Goal: Information Seeking & Learning: Learn about a topic

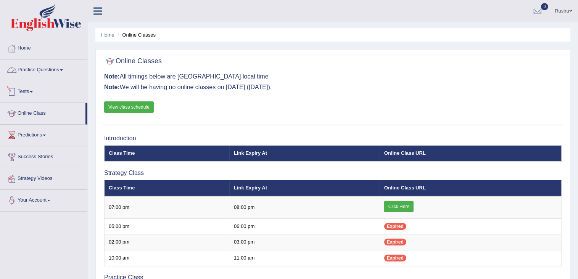
click at [56, 70] on link "Practice Questions" at bounding box center [43, 68] width 87 height 19
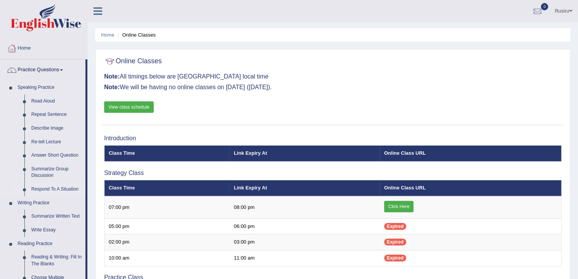
click at [50, 190] on link "Respond To A Situation" at bounding box center [57, 190] width 58 height 14
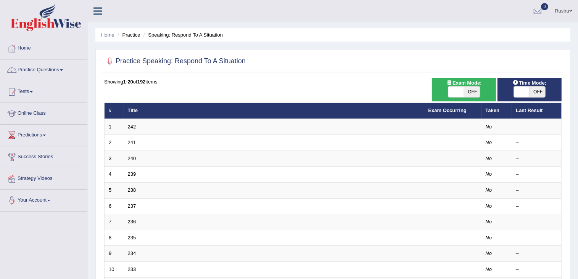
click at [536, 93] on span "OFF" at bounding box center [537, 92] width 16 height 11
checkbox input "true"
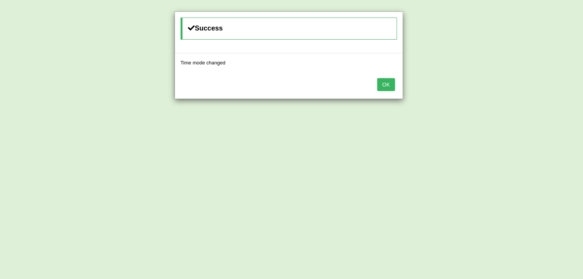
click at [389, 88] on button "OK" at bounding box center [386, 84] width 18 height 13
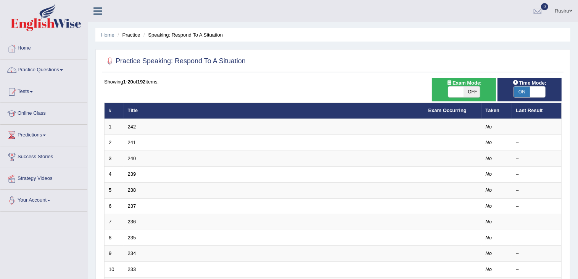
click at [477, 90] on span "OFF" at bounding box center [472, 92] width 16 height 11
checkbox input "true"
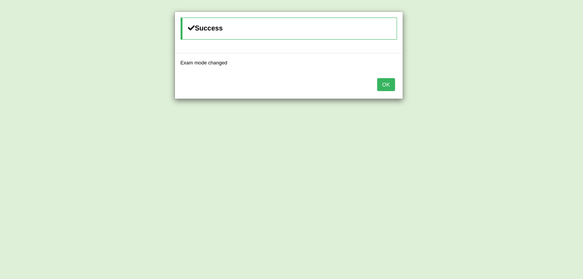
drag, startPoint x: 387, startPoint y: 84, endPoint x: 370, endPoint y: 92, distance: 18.8
click at [387, 84] on button "OK" at bounding box center [386, 84] width 18 height 13
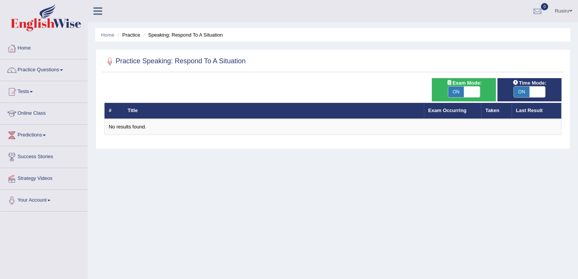
click at [187, 35] on li "Speaking: Respond To A Situation" at bounding box center [181, 34] width 81 height 7
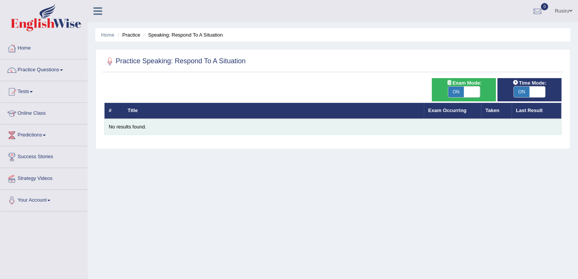
click at [136, 125] on div "No results found." at bounding box center [333, 127] width 448 height 7
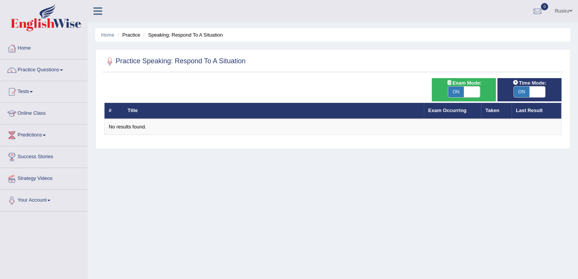
click at [478, 89] on span at bounding box center [472, 92] width 16 height 11
checkbox input "false"
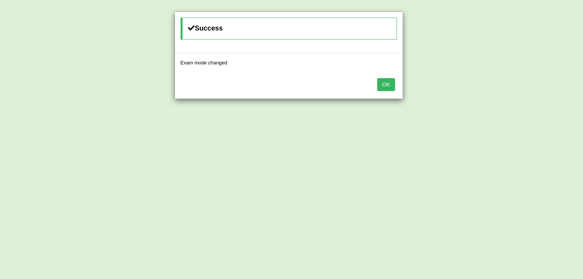
click at [390, 82] on button "OK" at bounding box center [386, 84] width 18 height 13
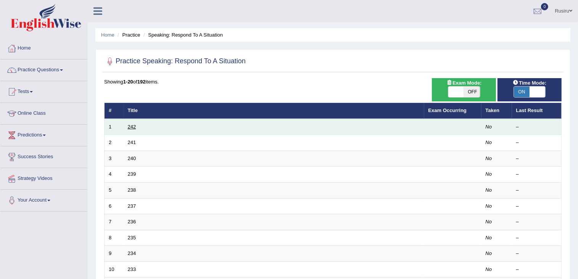
click at [135, 125] on link "242" at bounding box center [132, 127] width 8 height 6
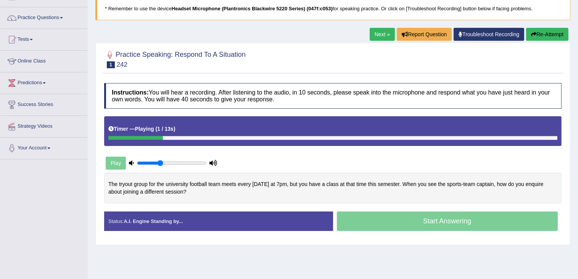
scroll to position [54, 0]
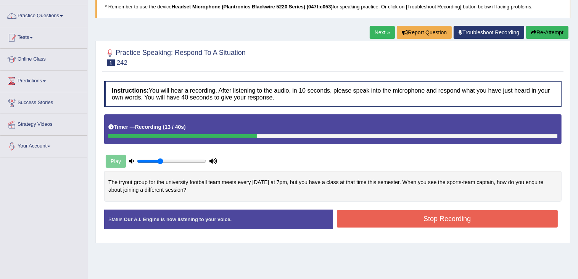
click at [370, 217] on button "Stop Recording" at bounding box center [447, 219] width 221 height 18
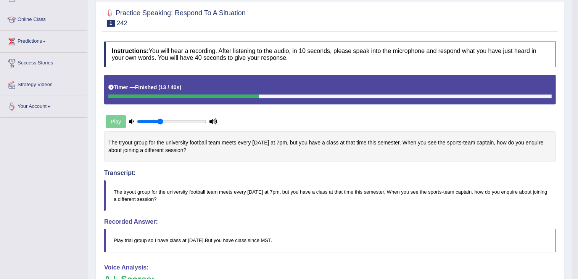
scroll to position [0, 0]
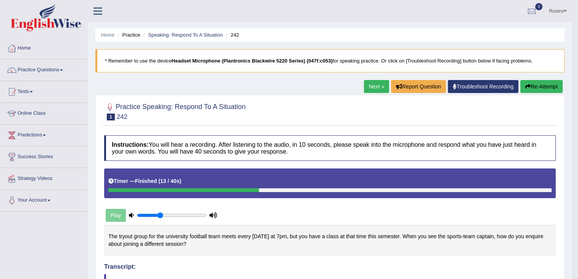
click at [546, 87] on button "Re-Attempt" at bounding box center [541, 86] width 42 height 13
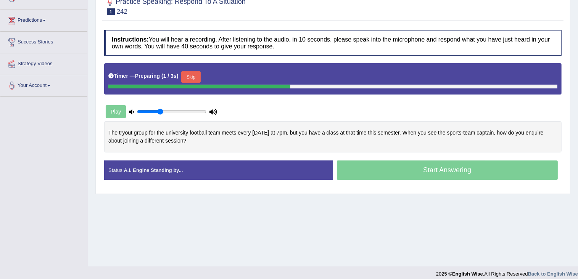
scroll to position [121, 0]
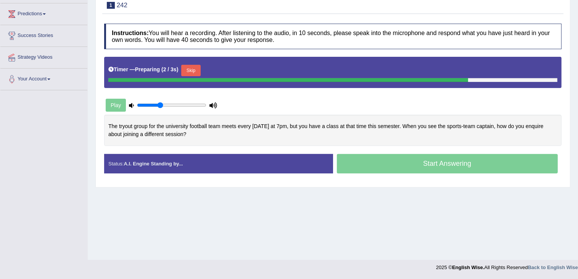
click at [488, 167] on div "Start Answering" at bounding box center [447, 164] width 229 height 21
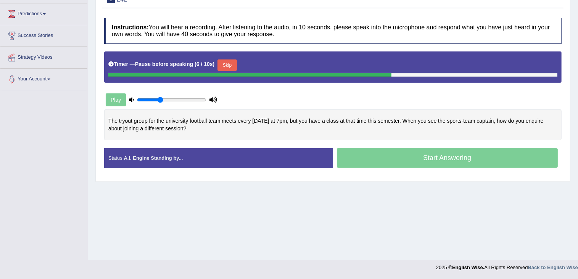
click at [418, 154] on div "Start Answering" at bounding box center [447, 158] width 229 height 21
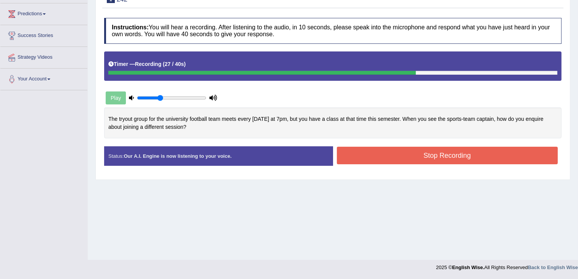
click at [379, 158] on button "Stop Recording" at bounding box center [447, 156] width 221 height 18
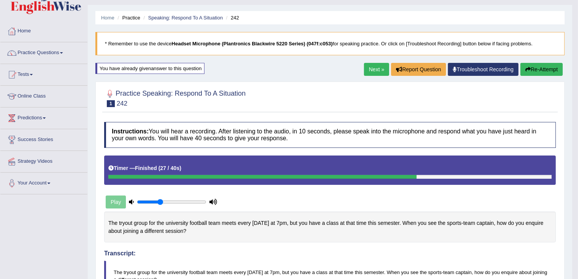
scroll to position [0, 0]
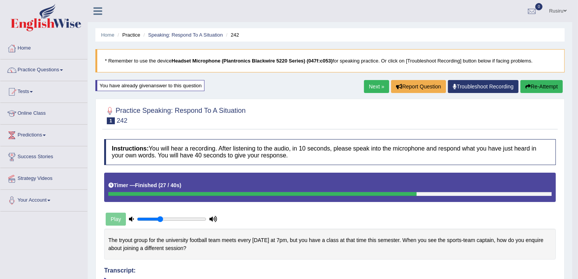
click at [125, 37] on li "Practice" at bounding box center [128, 34] width 24 height 7
click at [381, 84] on link "Next »" at bounding box center [376, 86] width 25 height 13
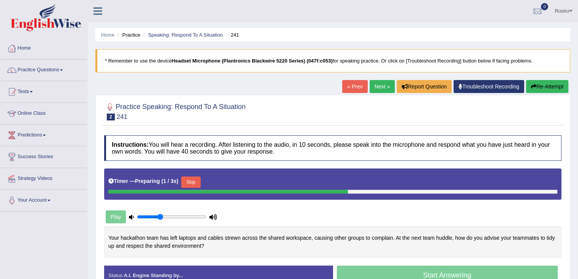
click at [189, 185] on button "Skip" at bounding box center [190, 182] width 19 height 11
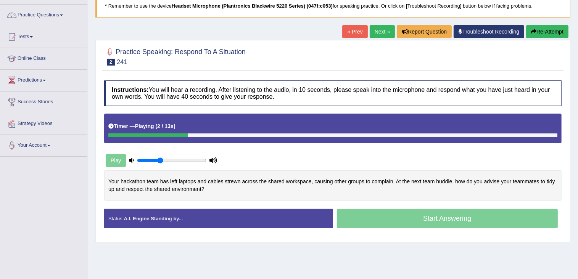
scroll to position [62, 0]
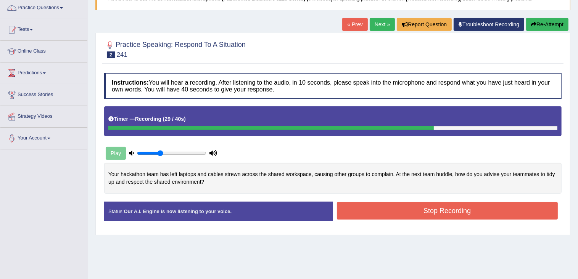
click at [481, 215] on button "Stop Recording" at bounding box center [447, 211] width 221 height 18
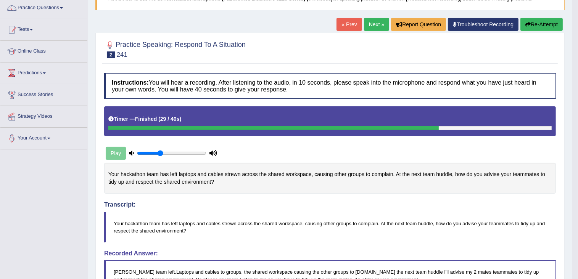
drag, startPoint x: 583, startPoint y: 187, endPoint x: 580, endPoint y: 219, distance: 32.2
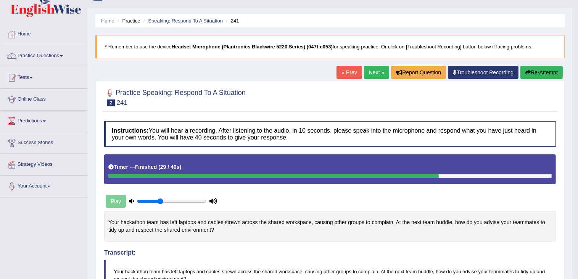
scroll to position [0, 0]
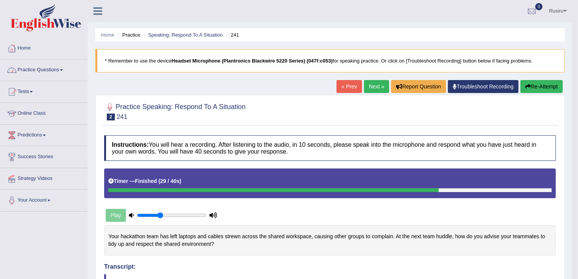
click at [69, 70] on link "Practice Questions" at bounding box center [43, 68] width 87 height 19
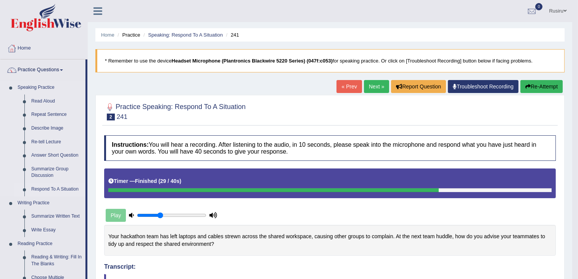
click at [58, 191] on link "Respond To A Situation" at bounding box center [57, 190] width 58 height 14
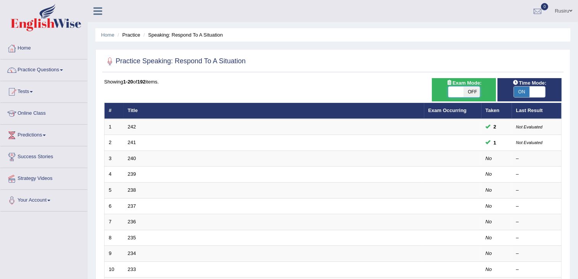
click at [450, 92] on span at bounding box center [456, 92] width 16 height 11
checkbox input "true"
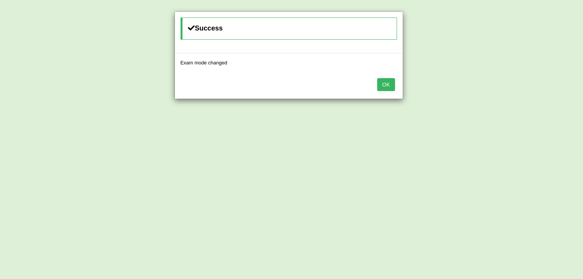
click at [393, 82] on button "OK" at bounding box center [386, 84] width 18 height 13
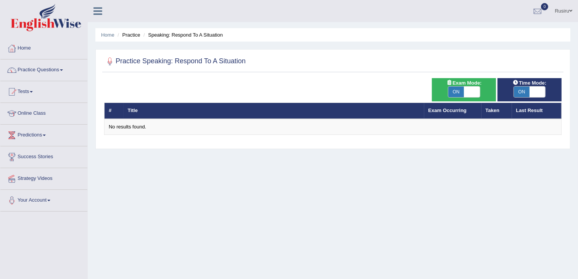
click at [153, 37] on li "Speaking: Respond To A Situation" at bounding box center [181, 34] width 81 height 7
click at [175, 38] on li "Speaking: Respond To A Situation" at bounding box center [181, 34] width 81 height 7
click at [177, 38] on li "Speaking: Respond To A Situation" at bounding box center [181, 34] width 81 height 7
click at [110, 62] on div at bounding box center [109, 61] width 11 height 11
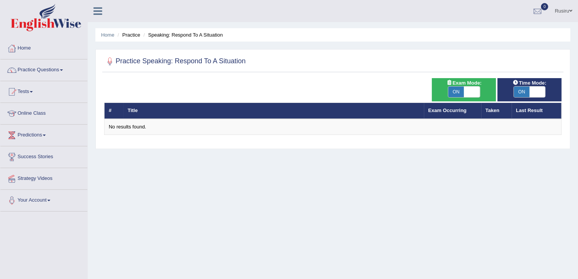
click at [109, 59] on div at bounding box center [109, 61] width 11 height 11
click at [136, 61] on h2 "Practice Speaking: Respond To A Situation" at bounding box center [174, 61] width 141 height 11
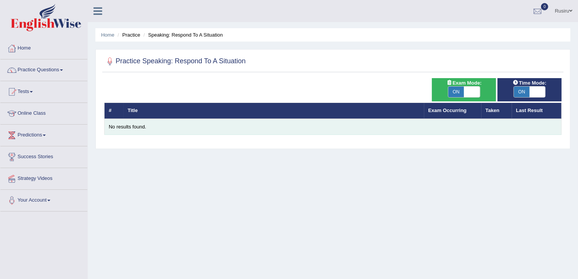
click at [140, 127] on div "No results found." at bounding box center [333, 127] width 448 height 7
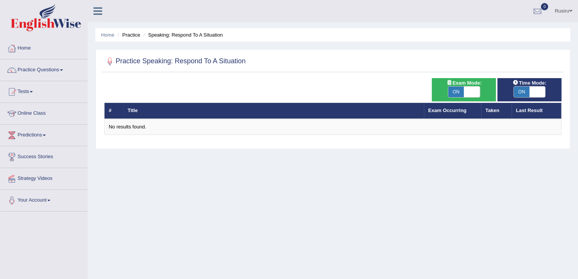
drag, startPoint x: 140, startPoint y: 127, endPoint x: 98, endPoint y: 11, distance: 123.4
click at [98, 11] on icon at bounding box center [97, 11] width 9 height 10
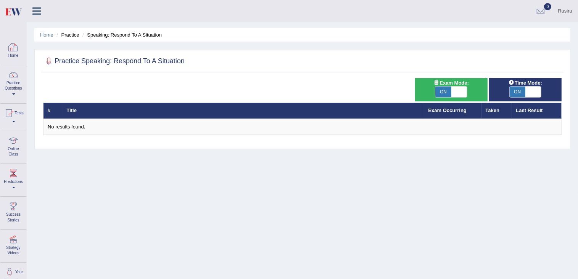
click at [20, 50] on link "Home" at bounding box center [13, 50] width 26 height 25
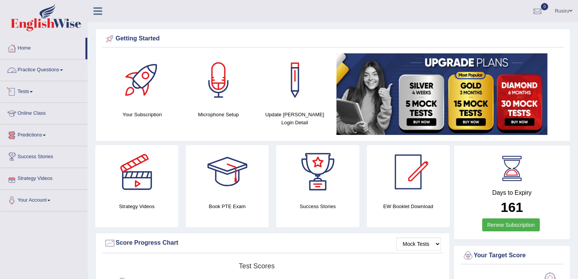
click at [37, 70] on link "Practice Questions" at bounding box center [43, 68] width 87 height 19
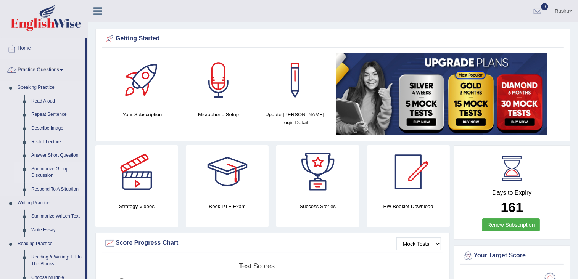
click at [52, 172] on link "Summarize Group Discussion" at bounding box center [57, 172] width 58 height 20
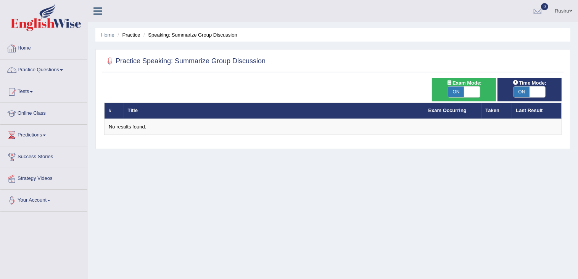
click at [31, 64] on link "Practice Questions" at bounding box center [43, 68] width 87 height 19
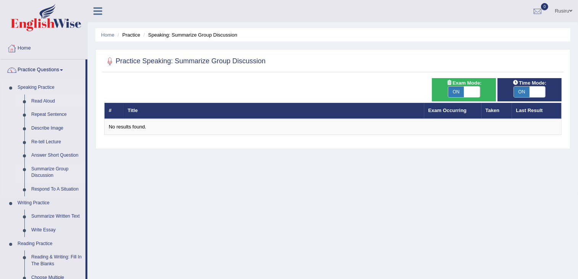
click at [45, 98] on link "Read Aloud" at bounding box center [57, 102] width 58 height 14
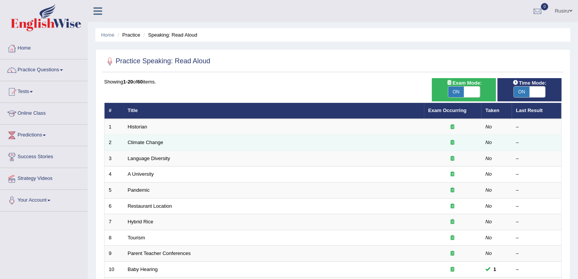
click at [440, 145] on div at bounding box center [452, 142] width 49 height 7
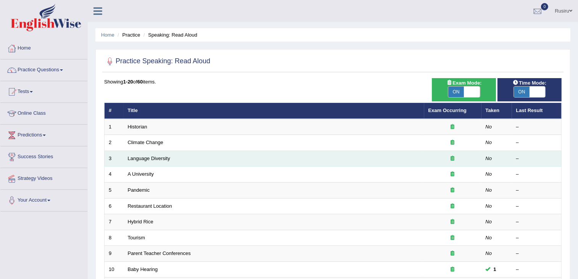
drag, startPoint x: 450, startPoint y: 143, endPoint x: 331, endPoint y: 153, distance: 118.6
click at [448, 143] on div at bounding box center [452, 142] width 49 height 7
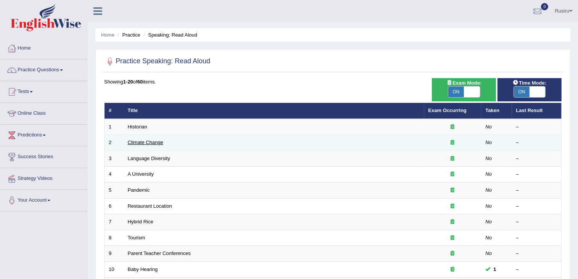
click at [155, 143] on link "Climate Change" at bounding box center [145, 143] width 35 height 6
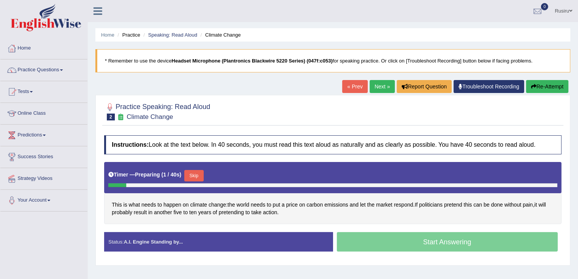
click at [186, 177] on button "Skip" at bounding box center [193, 175] width 19 height 11
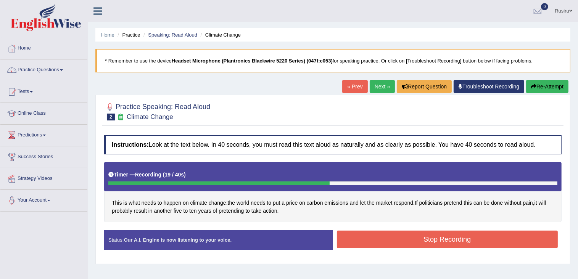
click at [424, 236] on button "Stop Recording" at bounding box center [447, 240] width 221 height 18
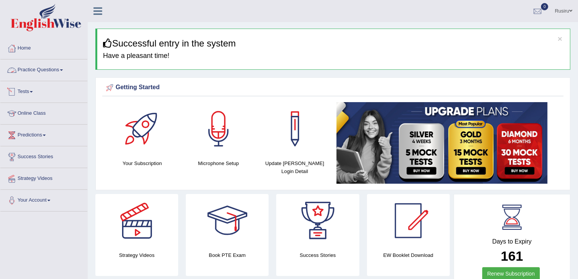
click at [40, 73] on link "Practice Questions" at bounding box center [43, 68] width 87 height 19
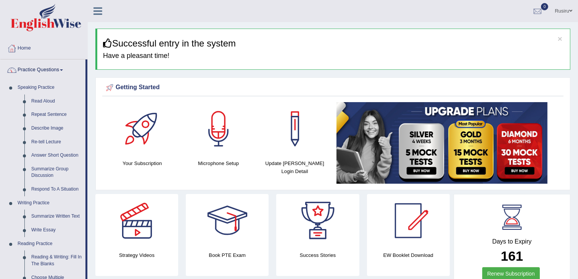
click at [38, 71] on link "Practice Questions" at bounding box center [42, 68] width 85 height 19
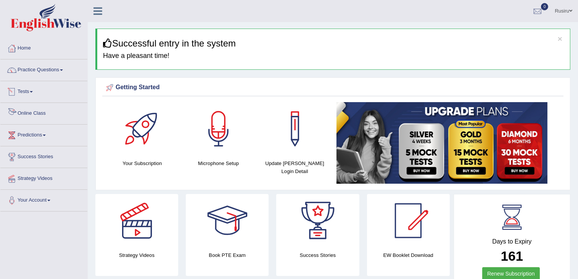
click at [40, 115] on link "Online Class" at bounding box center [43, 112] width 87 height 19
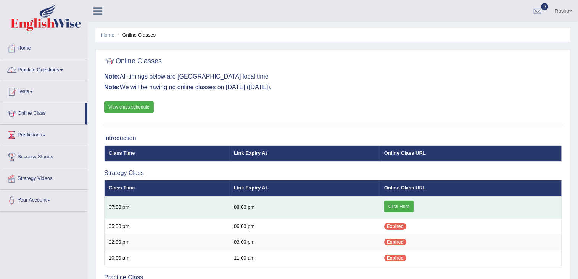
click at [391, 205] on link "Click Here" at bounding box center [398, 206] width 29 height 11
click at [408, 206] on link "Click Here" at bounding box center [398, 206] width 29 height 11
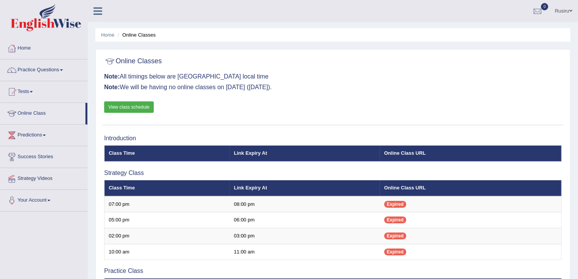
click at [29, 47] on link "Home" at bounding box center [43, 47] width 87 height 19
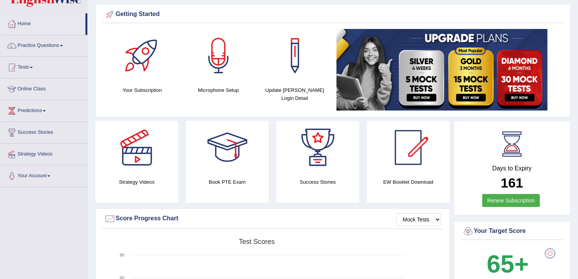
scroll to position [14, 0]
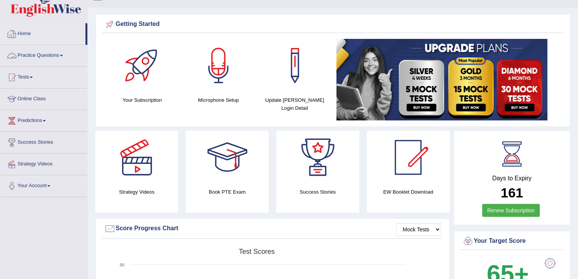
click at [41, 55] on link "Practice Questions" at bounding box center [43, 54] width 87 height 19
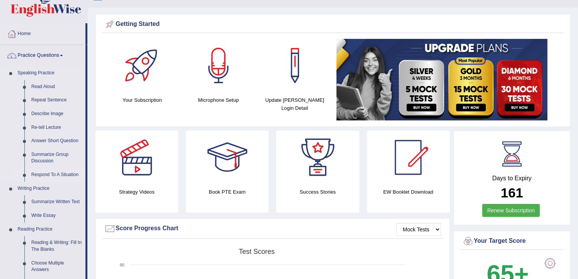
click at [44, 177] on link "Respond To A Situation" at bounding box center [57, 175] width 58 height 14
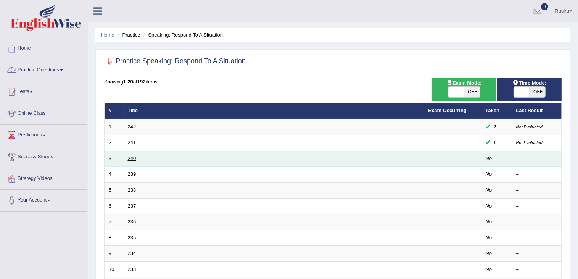
click at [131, 156] on link "240" at bounding box center [132, 159] width 8 height 6
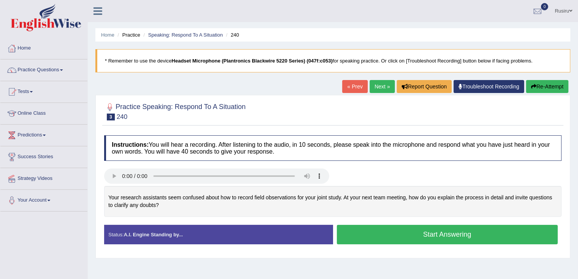
click at [393, 234] on button "Start Answering" at bounding box center [447, 234] width 221 height 19
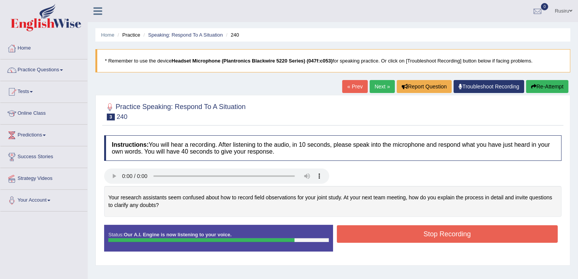
click at [408, 234] on button "Stop Recording" at bounding box center [447, 234] width 221 height 18
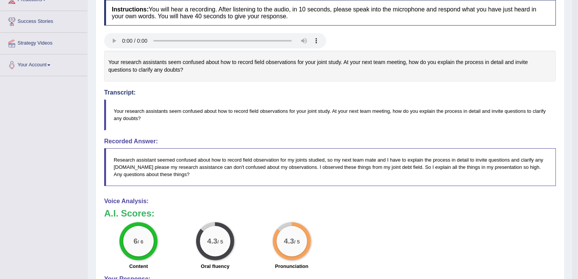
scroll to position [155, 0]
